Goal: Information Seeking & Learning: Learn about a topic

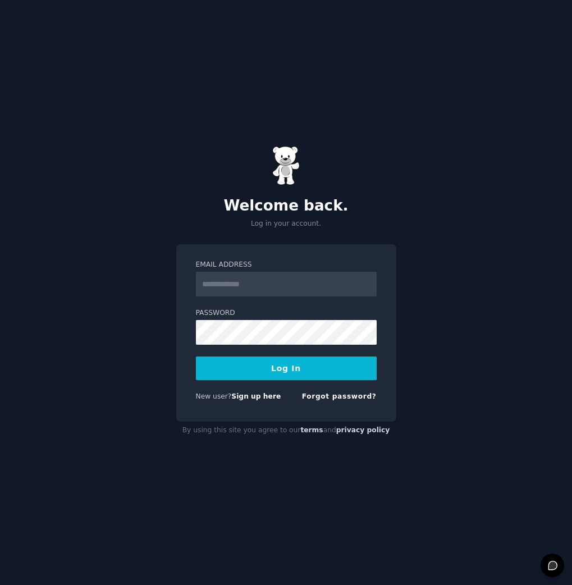
click at [262, 280] on input "Email Address" at bounding box center [286, 284] width 181 height 25
type input "**********"
click at [308, 367] on button "Log In" at bounding box center [286, 369] width 181 height 24
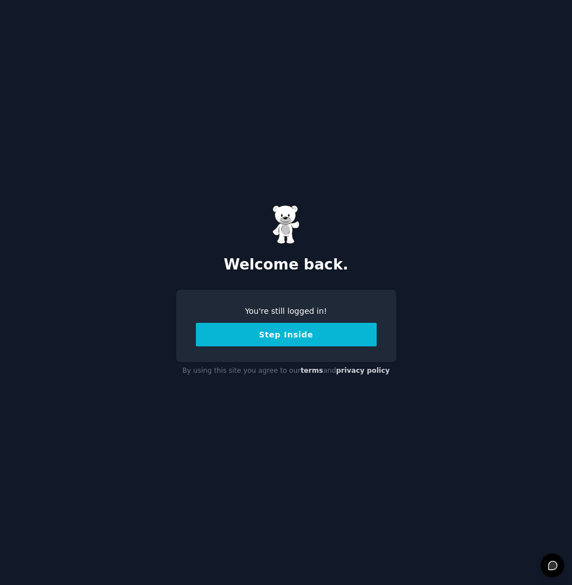
click at [316, 335] on button "Step Inside" at bounding box center [286, 335] width 181 height 24
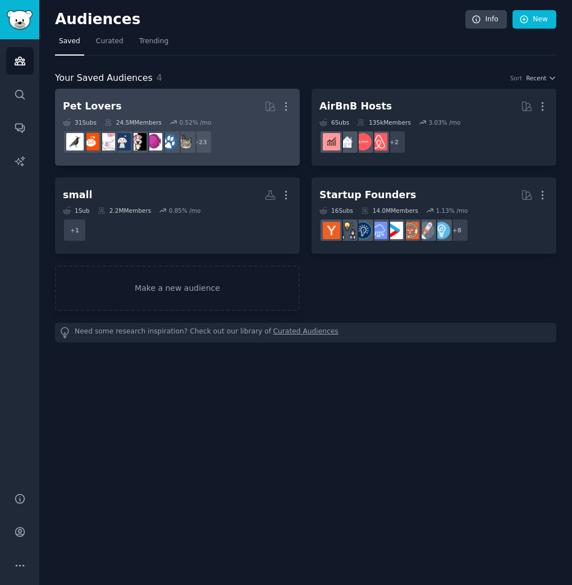
click at [115, 103] on h2 "Pet Lovers More" at bounding box center [177, 107] width 229 height 20
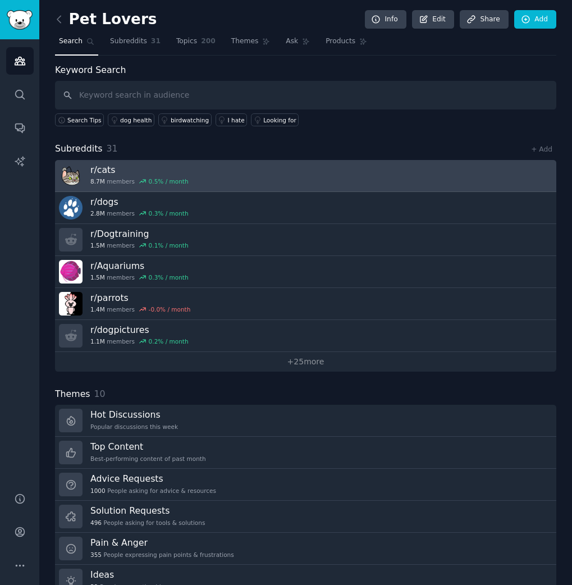
click at [260, 183] on link "r/ cats 8.7M members 0.5 % / month" at bounding box center [306, 176] width 502 height 32
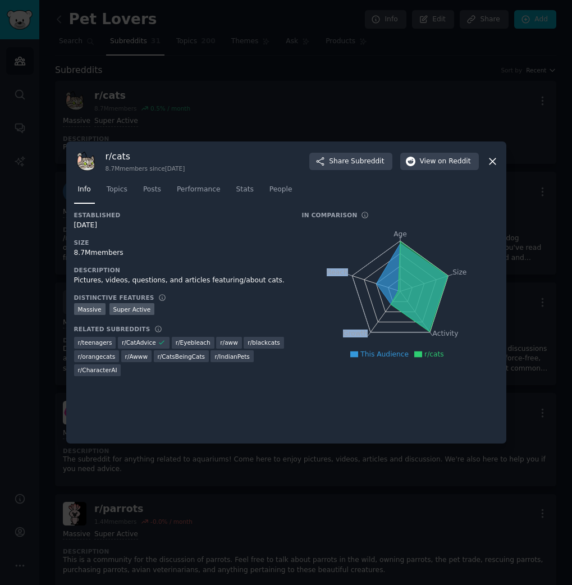
drag, startPoint x: 346, startPoint y: 273, endPoint x: 346, endPoint y: 317, distance: 44.4
click at [346, 317] on icon "Age Size Activity Growth Reach" at bounding box center [400, 292] width 197 height 142
click at [338, 294] on icon "Age Size Activity Growth Reach" at bounding box center [400, 292] width 197 height 142
click at [411, 304] on icon at bounding box center [419, 287] width 57 height 90
click at [391, 333] on icon "Age Size Activity Growth Reach" at bounding box center [400, 292] width 197 height 142
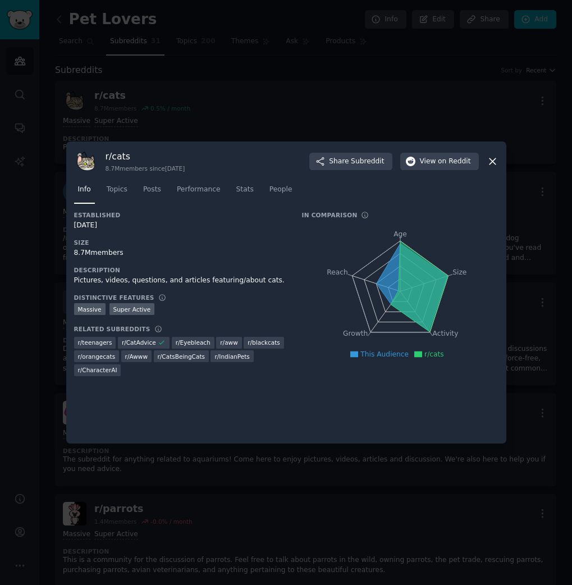
click at [388, 356] on span "This Audience" at bounding box center [385, 355] width 48 height 8
click at [458, 275] on tspan "Size" at bounding box center [460, 273] width 14 height 8
click at [120, 184] on link "Topics" at bounding box center [117, 192] width 29 height 23
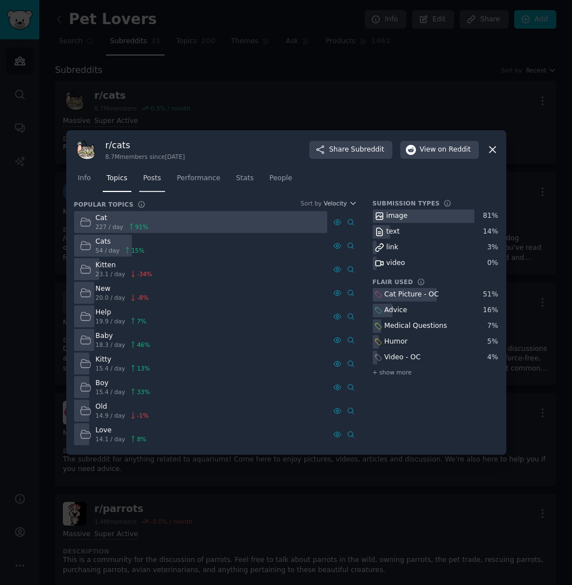
click at [151, 184] on link "Posts" at bounding box center [152, 181] width 26 height 23
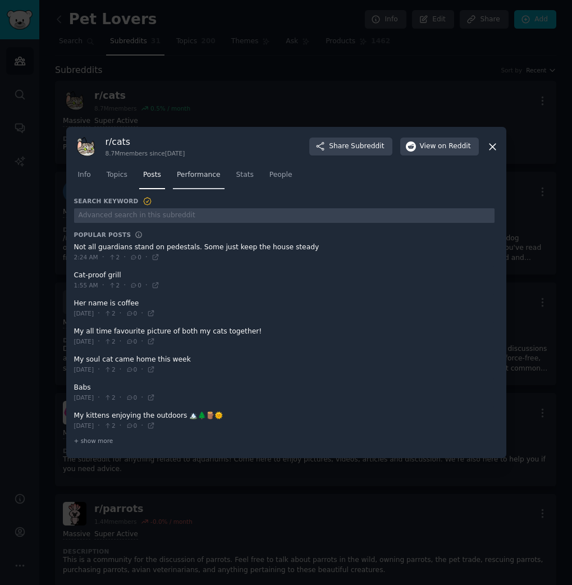
click at [201, 180] on span "Performance" at bounding box center [199, 175] width 44 height 10
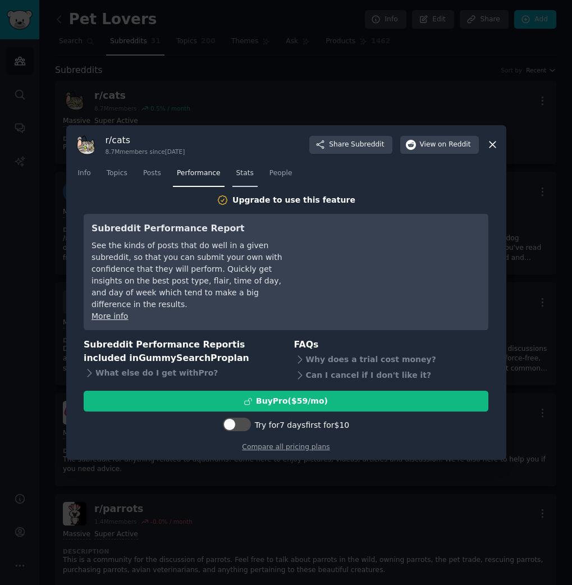
click at [246, 179] on span "Stats" at bounding box center [244, 174] width 17 height 10
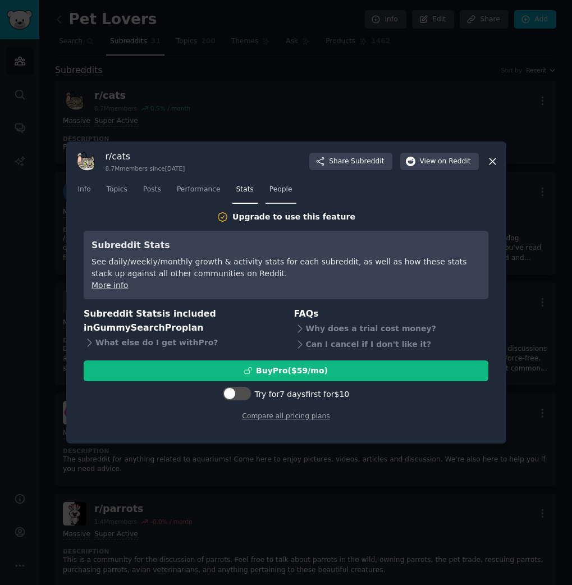
click at [293, 196] on link "People" at bounding box center [281, 192] width 31 height 23
click at [498, 160] on icon at bounding box center [493, 162] width 12 height 12
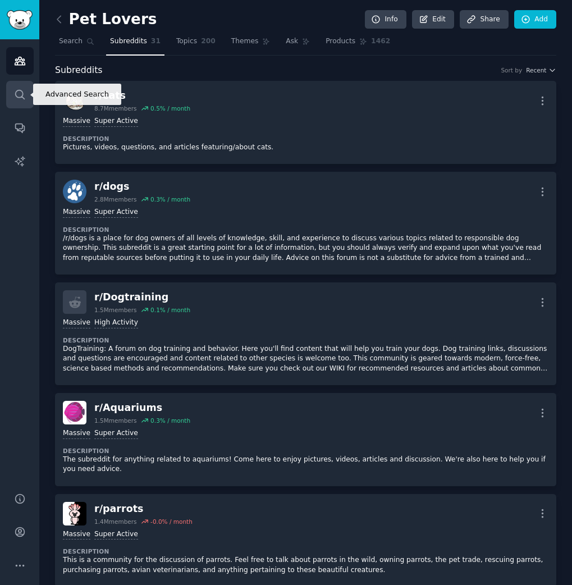
click at [22, 95] on icon "Sidebar" at bounding box center [19, 94] width 9 height 9
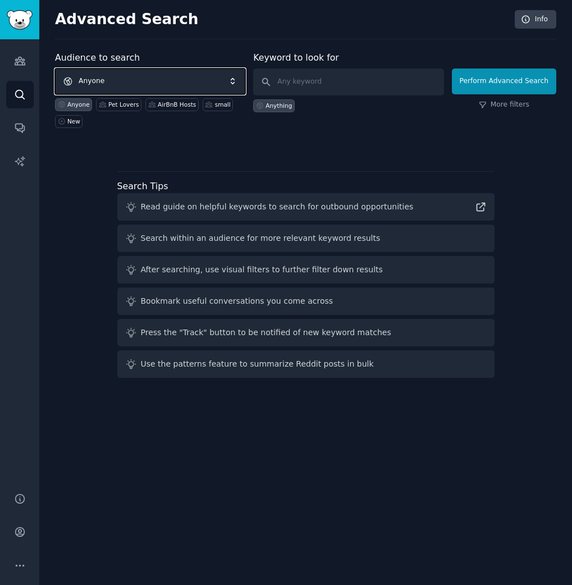
click at [186, 73] on span "Anyone" at bounding box center [150, 82] width 190 height 26
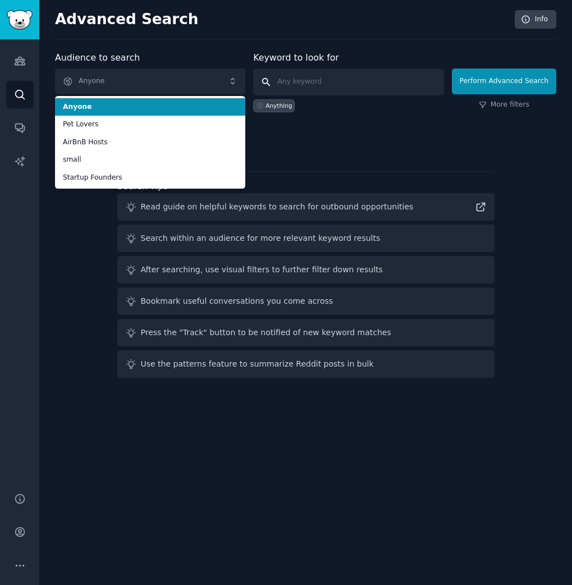
click at [313, 85] on input "text" at bounding box center [348, 82] width 190 height 27
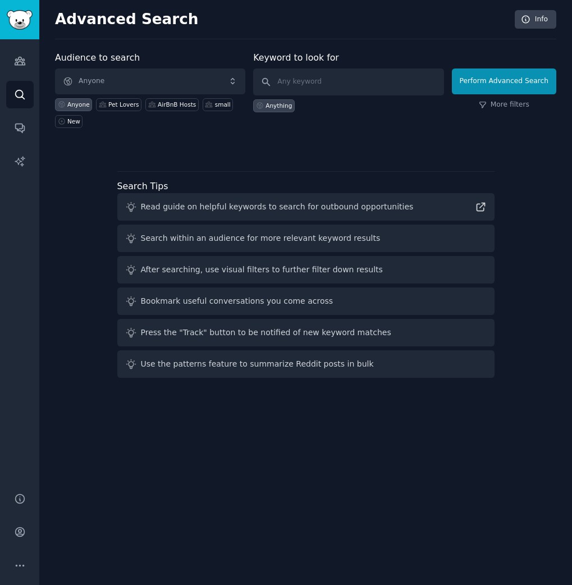
click at [280, 105] on div "Anything" at bounding box center [279, 106] width 26 height 8
click at [304, 86] on input "text" at bounding box center [348, 82] width 190 height 27
type input "bambino"
click button "Perform Advanced Search" at bounding box center [504, 82] width 104 height 26
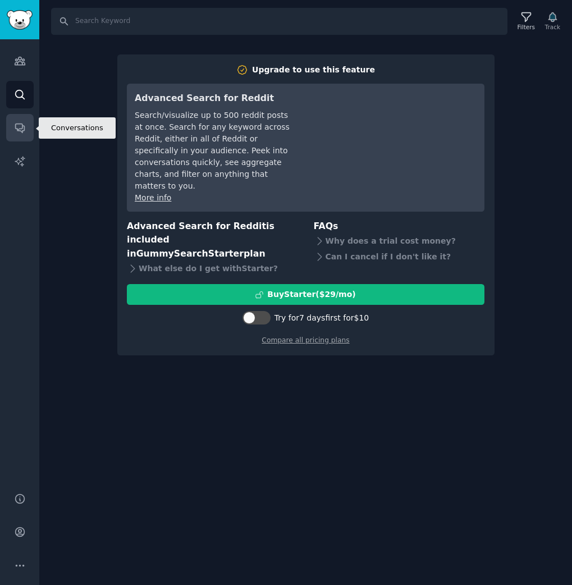
click at [25, 128] on icon "Sidebar" at bounding box center [20, 128] width 12 height 12
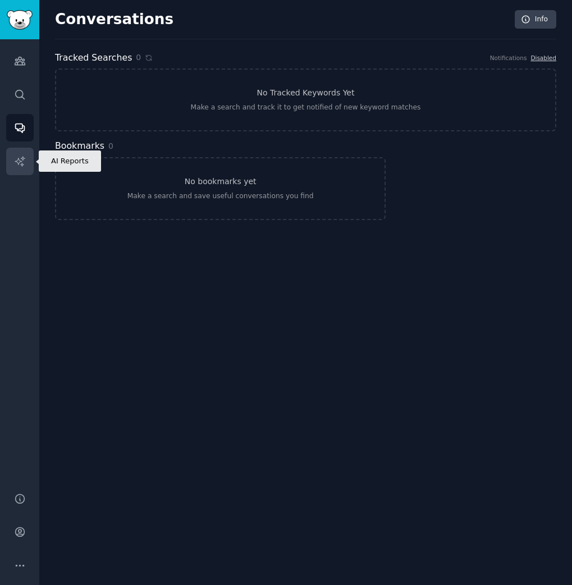
click at [25, 163] on icon "Sidebar" at bounding box center [20, 162] width 12 height 12
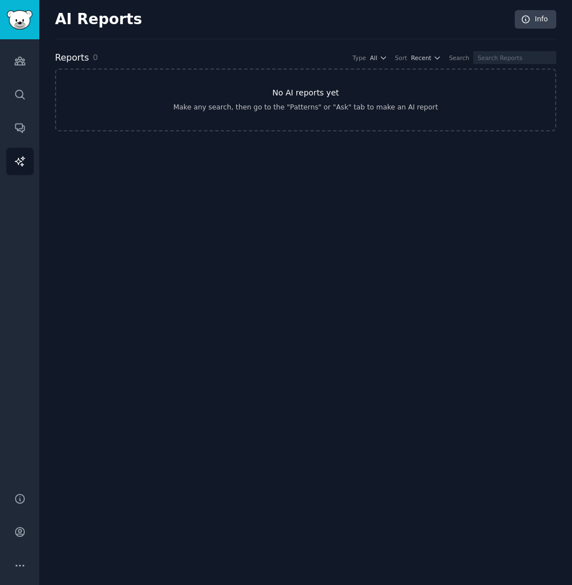
click at [288, 105] on div "Make any search, then go to the "Patterns" or "Ask" tab to make an AI report" at bounding box center [306, 108] width 265 height 10
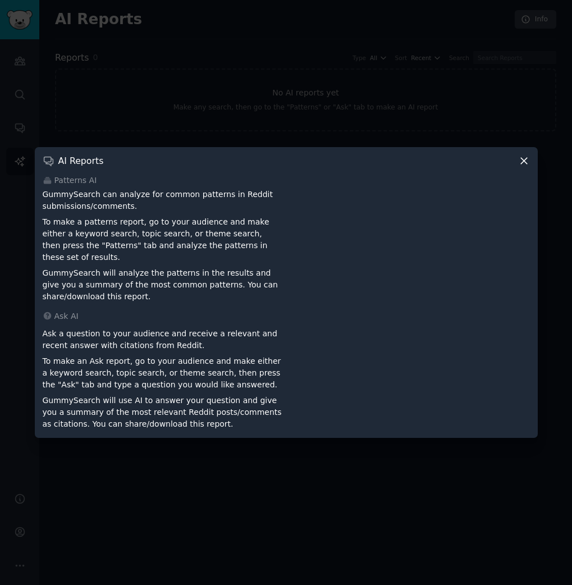
click at [526, 174] on div "AI Reports Patterns AI GummySearch can analyze for common patterns in Reddit su…" at bounding box center [286, 292] width 503 height 291
click at [525, 167] on icon at bounding box center [524, 161] width 12 height 12
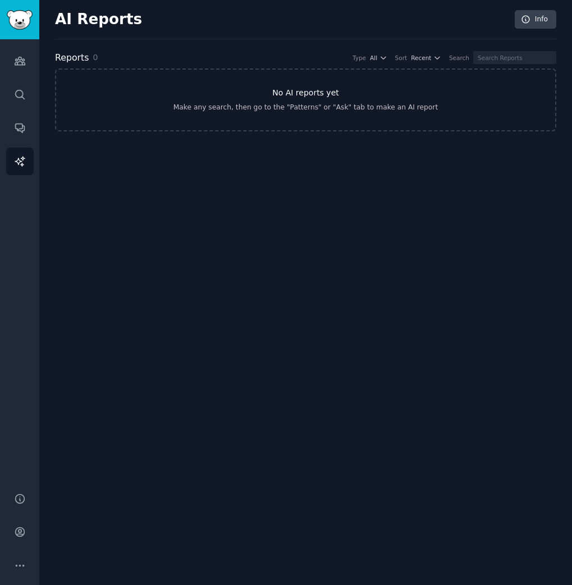
click at [361, 92] on link "No AI reports yet Make any search, then go to the "Patterns" or "Ask" tab to ma…" at bounding box center [306, 100] width 502 height 63
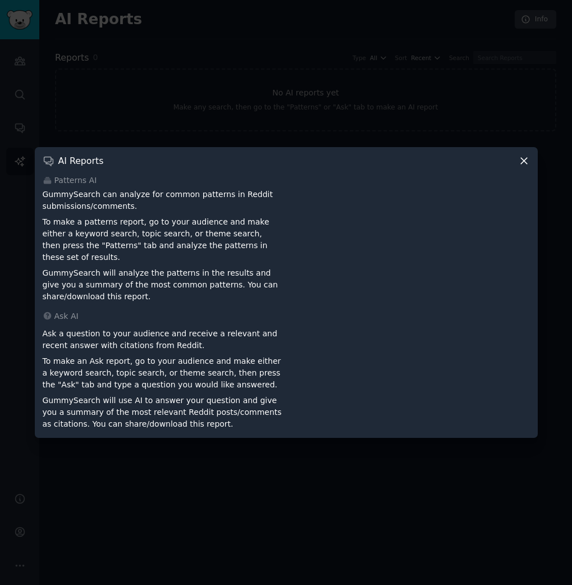
click at [522, 167] on icon at bounding box center [524, 161] width 12 height 12
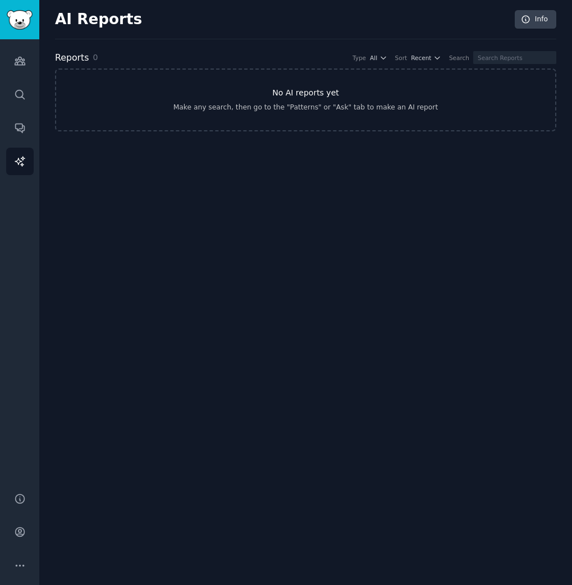
click at [326, 89] on h3 "No AI reports yet" at bounding box center [305, 93] width 67 height 12
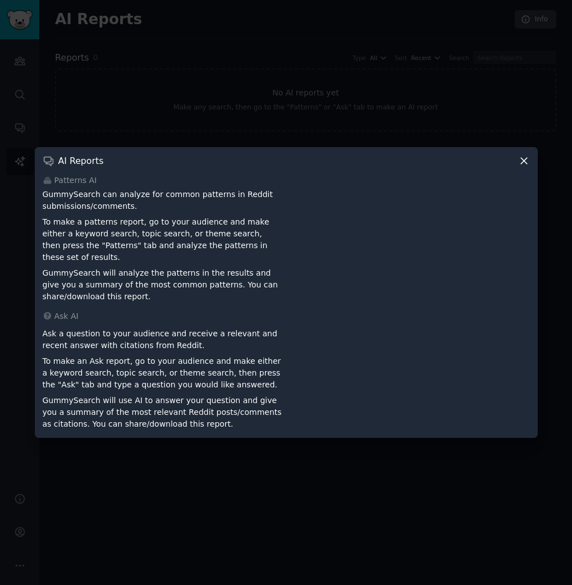
click at [524, 164] on icon at bounding box center [524, 161] width 6 height 6
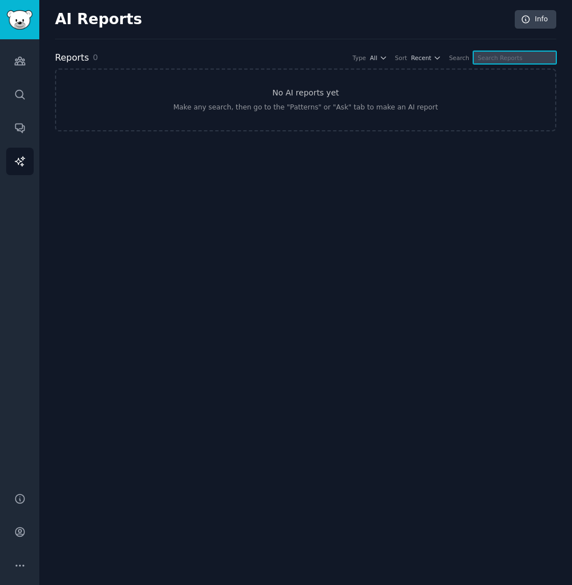
click at [504, 60] on input "text" at bounding box center [515, 57] width 83 height 13
type input "weather"
click at [489, 62] on input "weather" at bounding box center [515, 57] width 83 height 13
type input "apple"
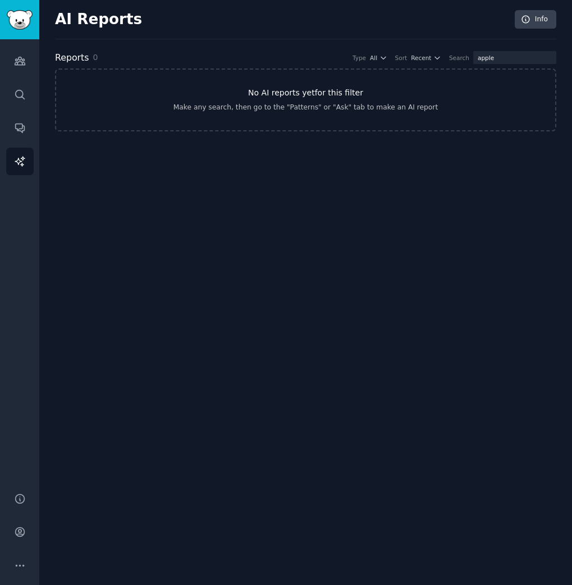
click at [357, 86] on link "No AI reports yet for this filter Make any search, then go to the "Patterns" or…" at bounding box center [306, 100] width 502 height 63
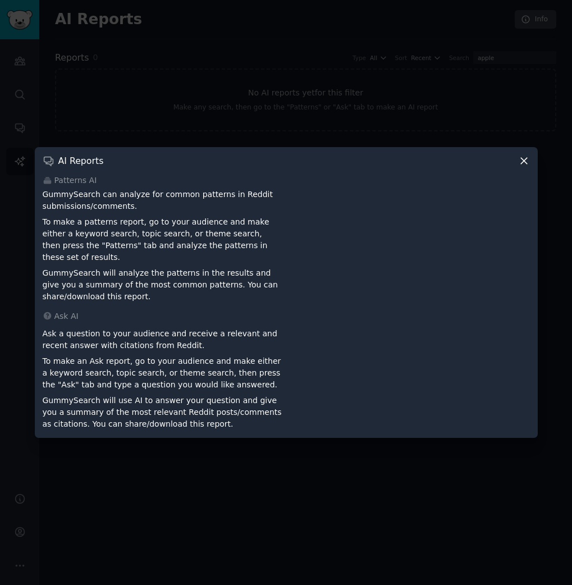
click at [302, 116] on div at bounding box center [286, 292] width 572 height 585
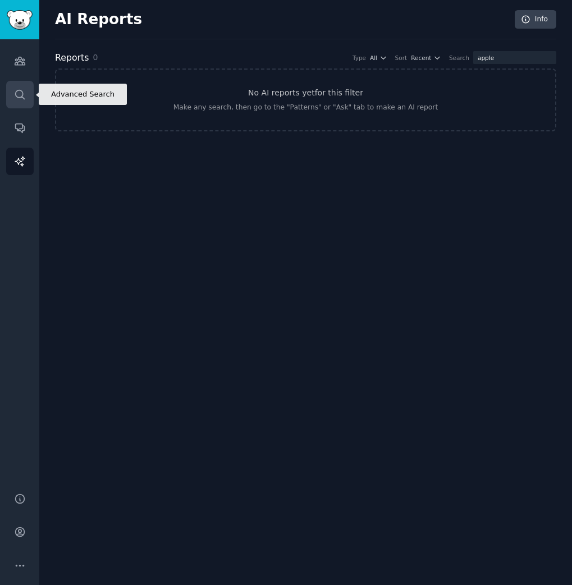
click at [13, 90] on link "Search" at bounding box center [20, 95] width 28 height 28
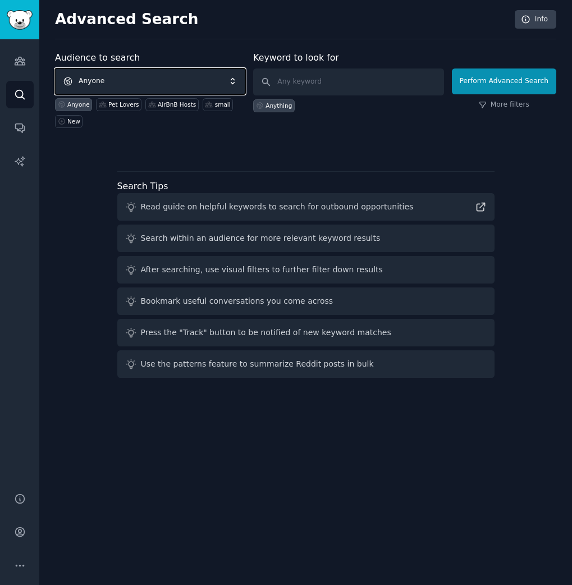
click at [171, 80] on span "Anyone" at bounding box center [150, 82] width 190 height 26
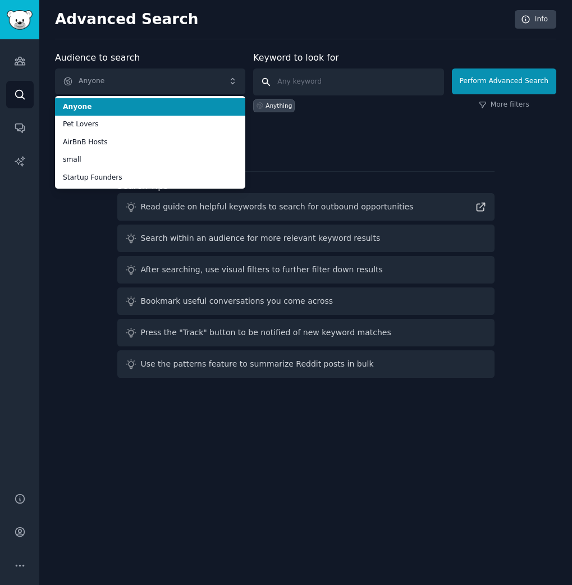
click at [308, 87] on input "text" at bounding box center [348, 82] width 190 height 27
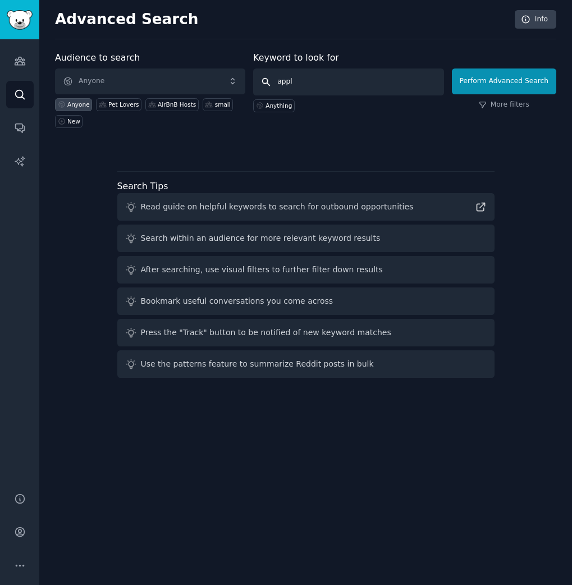
type input "apple"
click button "Perform Advanced Search" at bounding box center [504, 82] width 104 height 26
